Goal: Task Accomplishment & Management: Manage account settings

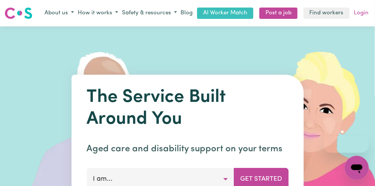
click at [356, 13] on link "Login" at bounding box center [362, 14] width 18 height 12
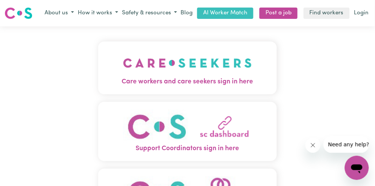
click at [201, 61] on img "Care workers and care seekers sign in here" at bounding box center [187, 63] width 129 height 28
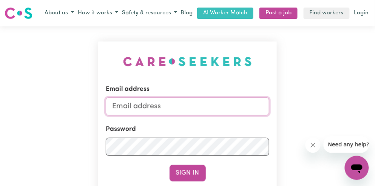
click at [159, 102] on input "Email address" at bounding box center [188, 106] width 164 height 18
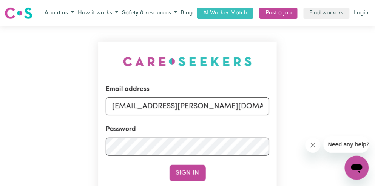
drag, startPoint x: 150, startPoint y: 107, endPoint x: 324, endPoint y: 117, distance: 174.8
click at [324, 117] on div "Email address [EMAIL_ADDRESS][PERSON_NAME][DOMAIN_NAME] Password Sign In Regist…" at bounding box center [187, 152] width 375 height 253
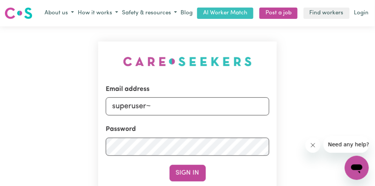
click at [169, 106] on input "superuser~" at bounding box center [188, 106] width 164 height 18
click at [178, 113] on input "superuser~" at bounding box center [188, 106] width 164 height 18
paste input "[EMAIL_ADDRESS][DOMAIN_NAME]"
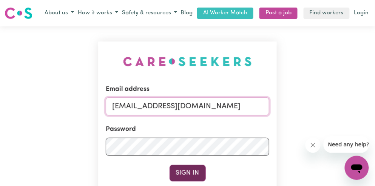
type input "[EMAIL_ADDRESS][DOMAIN_NAME]"
click at [188, 178] on button "Sign In" at bounding box center [188, 173] width 36 height 17
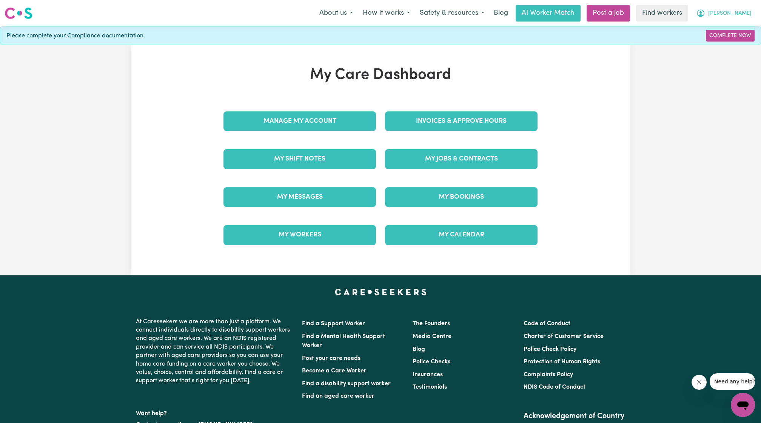
click at [375, 13] on span "[PERSON_NAME]" at bounding box center [730, 13] width 43 height 8
click at [375, 40] on link "Logout" at bounding box center [727, 43] width 60 height 14
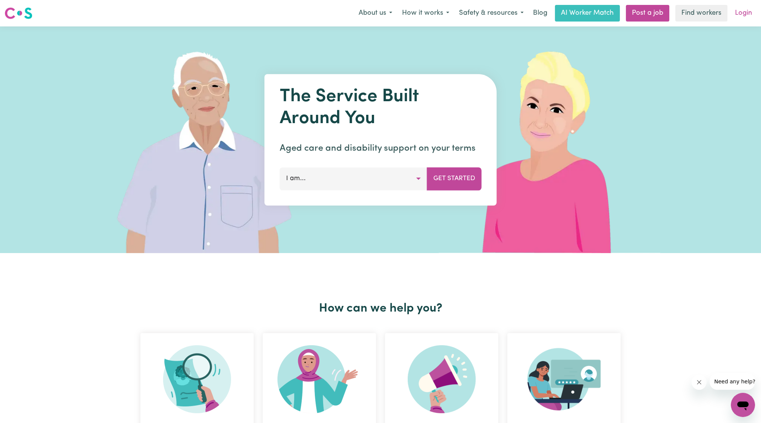
click at [375, 14] on link "Login" at bounding box center [744, 13] width 26 height 17
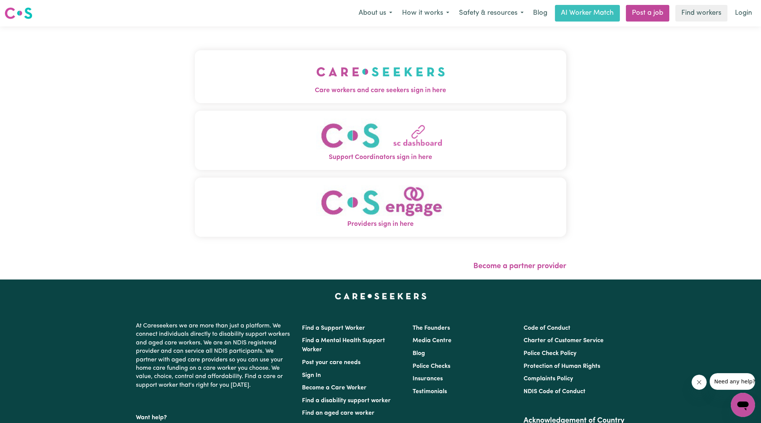
click at [316, 73] on img "Care workers and care seekers sign in here" at bounding box center [380, 72] width 129 height 28
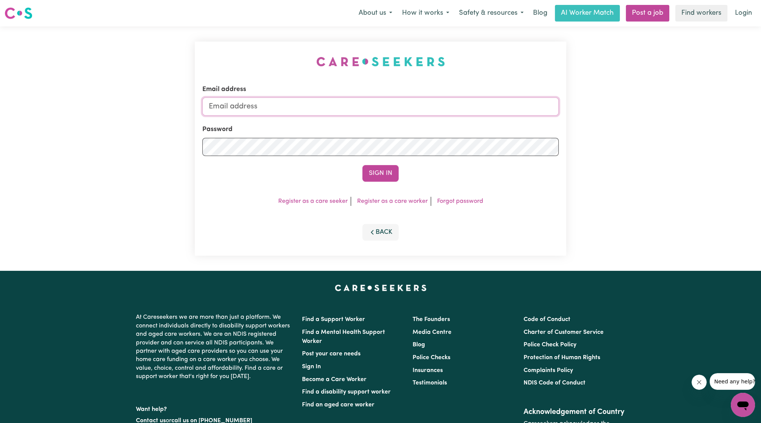
click at [352, 105] on input "Email address" at bounding box center [380, 106] width 357 height 18
drag, startPoint x: 249, startPoint y: 107, endPoint x: 402, endPoint y: 129, distance: 154.9
click at [375, 105] on input "[EMAIL_ADDRESS][PERSON_NAME][DOMAIN_NAME]" at bounding box center [380, 106] width 357 height 18
type input "[EMAIL_ADDRESS][DOMAIN_NAME]"
click at [375, 178] on button "Sign In" at bounding box center [381, 173] width 36 height 17
